Goal: Use online tool/utility: Use online tool/utility

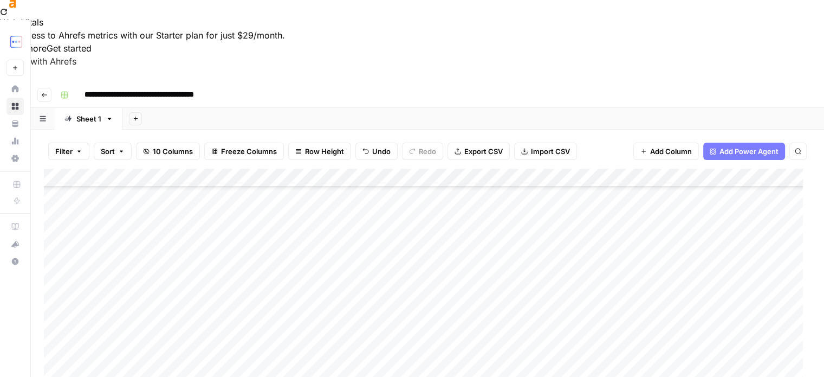
scroll to position [379, 0]
click at [231, 247] on div "Add Column" at bounding box center [427, 296] width 767 height 255
click at [228, 242] on div "Add Column" at bounding box center [427, 296] width 767 height 255
click at [235, 265] on div "Add Column" at bounding box center [427, 296] width 767 height 255
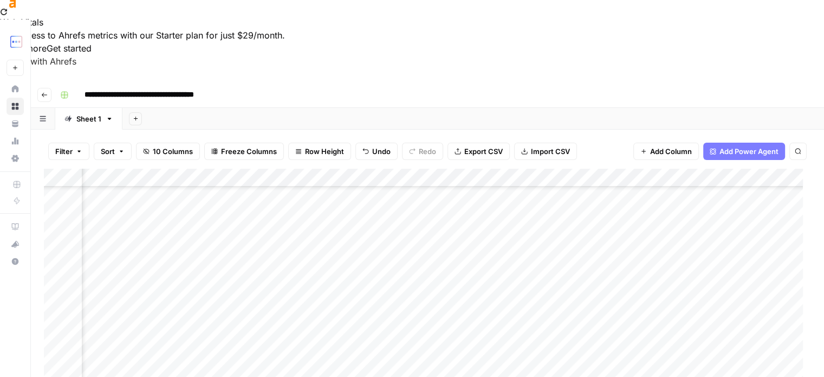
click at [687, 273] on div "Add Column" at bounding box center [427, 296] width 767 height 255
click at [687, 268] on div "Add Column" at bounding box center [427, 296] width 767 height 255
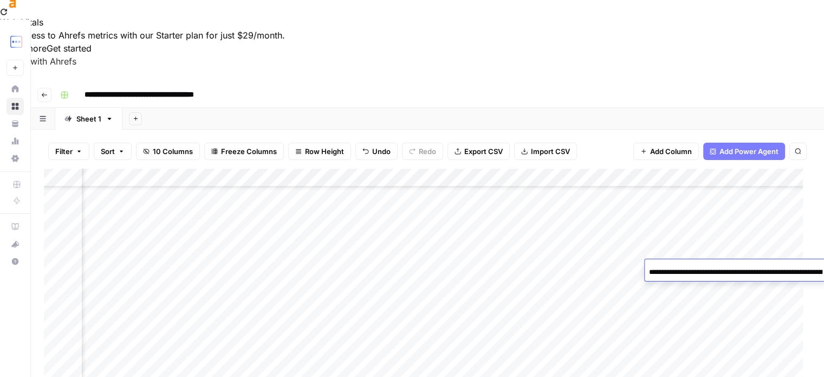
scroll to position [0, 160]
click at [687, 268] on input "**********" at bounding box center [735, 272] width 173 height 13
click at [319, 287] on div "Add Column" at bounding box center [427, 296] width 767 height 255
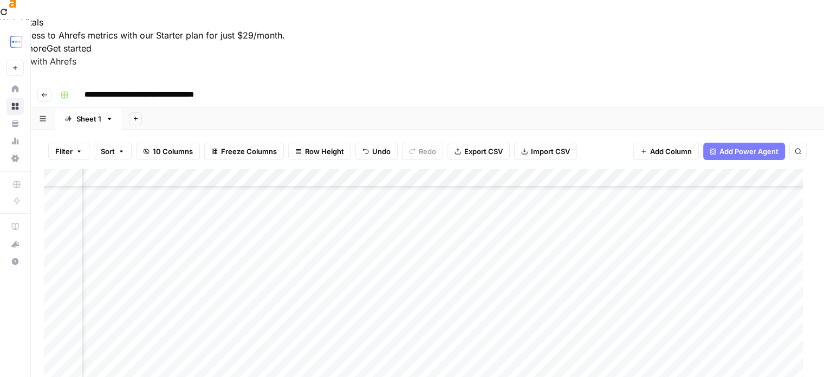
scroll to position [379, 230]
click at [737, 264] on div "Add Column" at bounding box center [427, 296] width 767 height 255
click at [443, 286] on div "Add Column" at bounding box center [427, 296] width 767 height 255
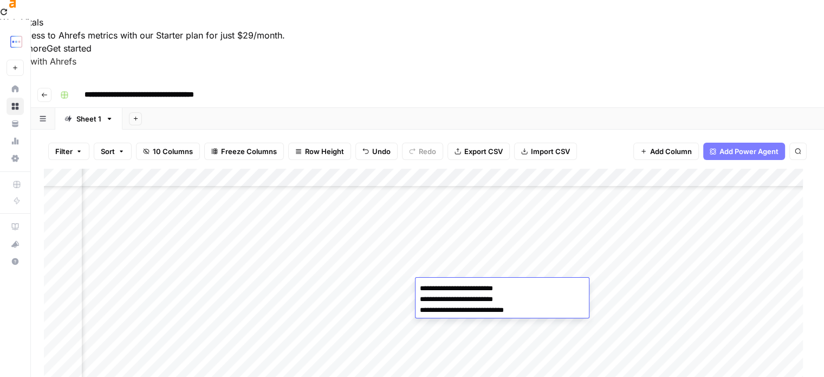
click at [353, 286] on div "Add Column" at bounding box center [427, 296] width 767 height 255
